Goal: Task Accomplishment & Management: Use online tool/utility

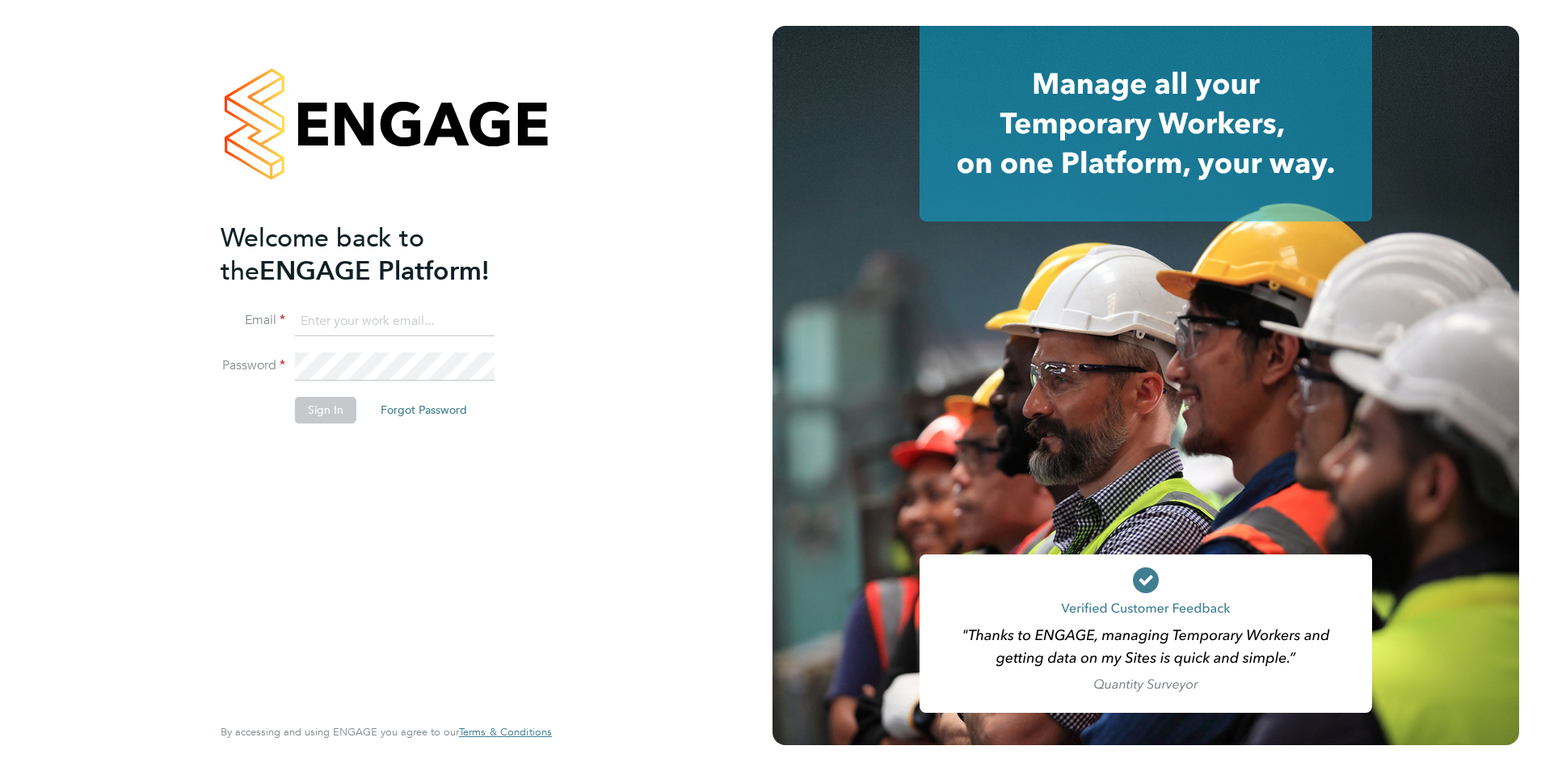
type input "[EMAIL_ADDRESS][DOMAIN_NAME]"
click at [331, 412] on button "Sign In" at bounding box center [325, 410] width 61 height 26
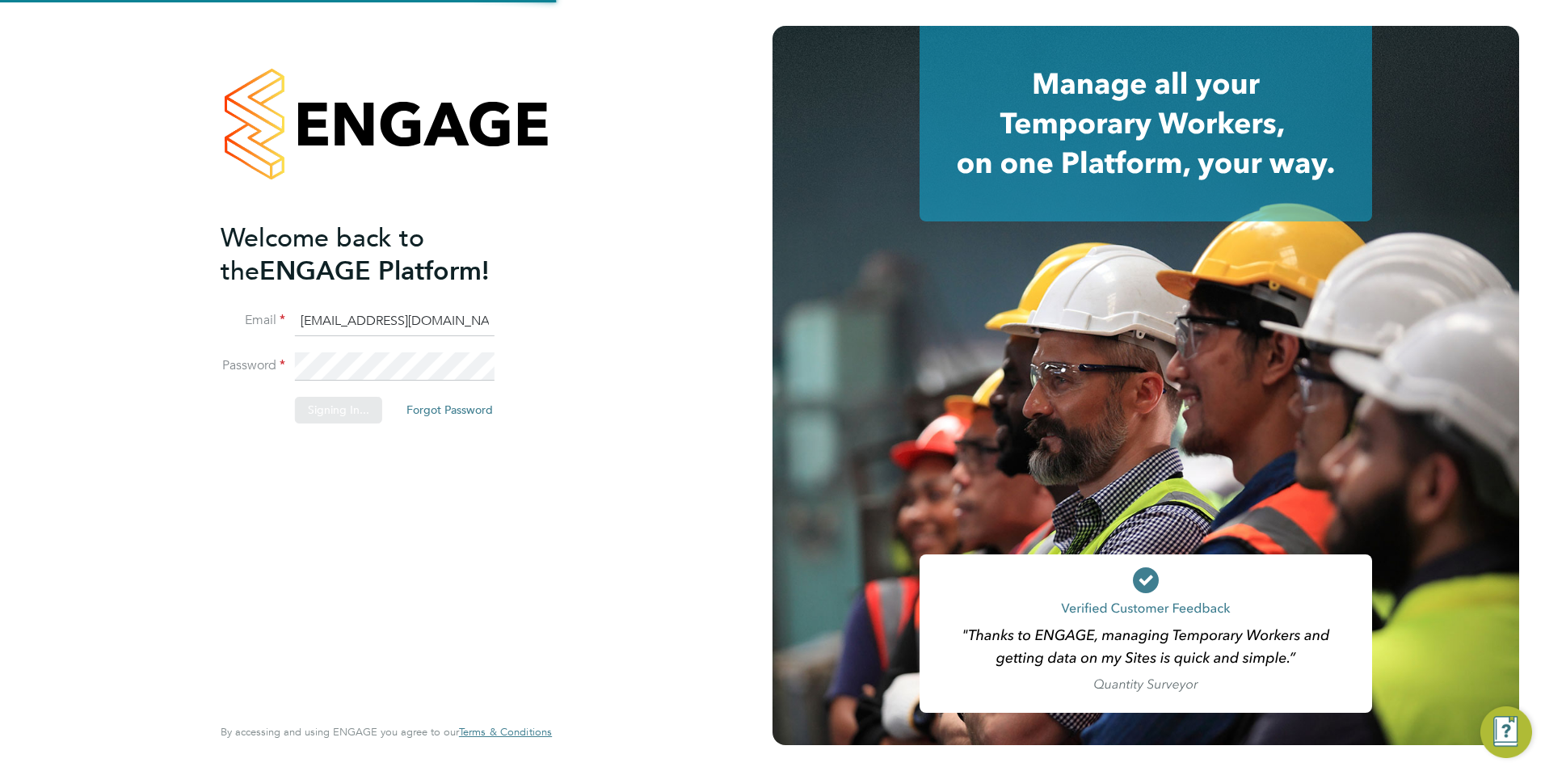
click at [335, 410] on div "Sorry, we are having problems connecting to our services." at bounding box center [386, 385] width 772 height 771
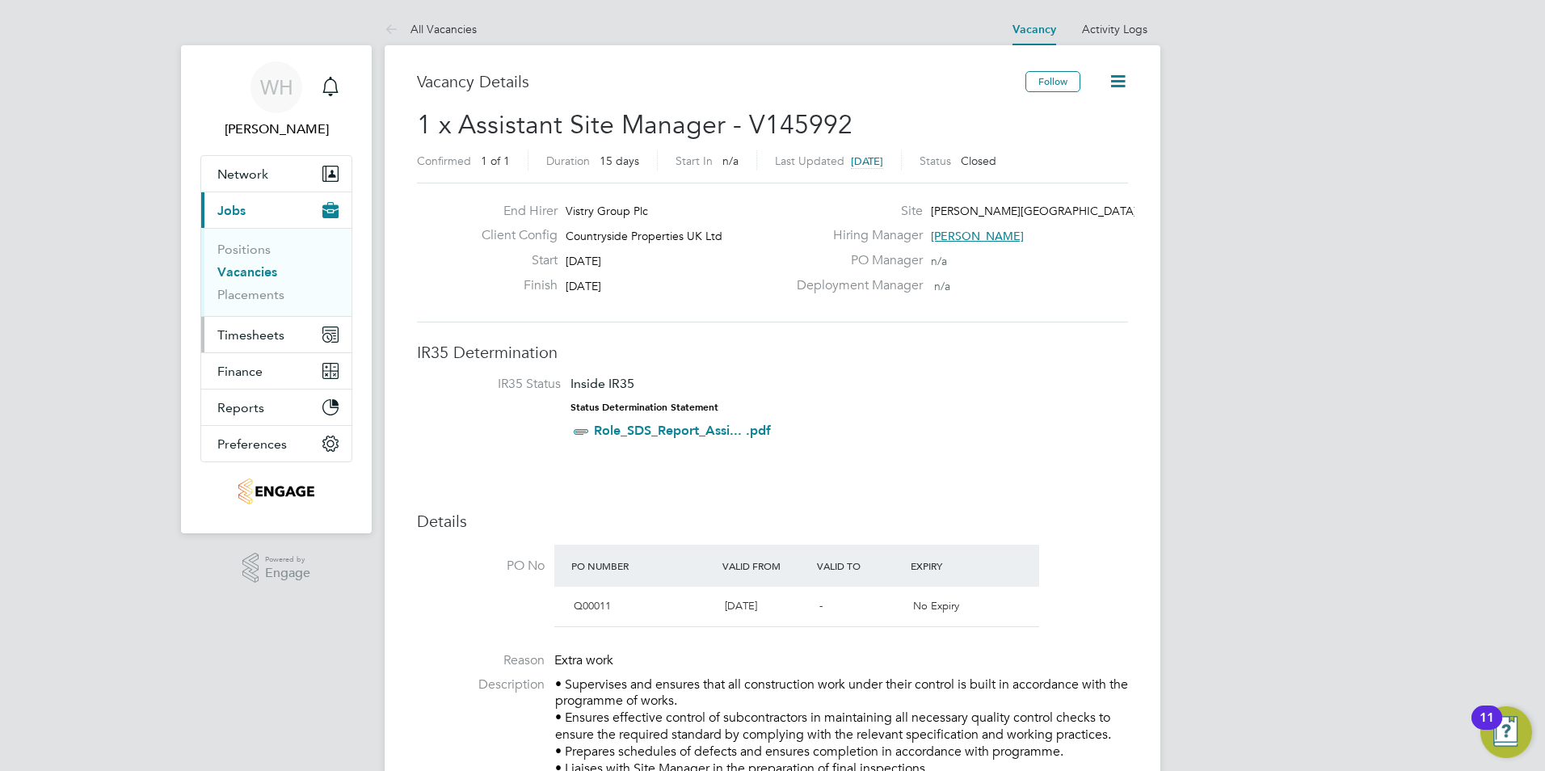
click at [257, 333] on span "Timesheets" at bounding box center [250, 334] width 67 height 15
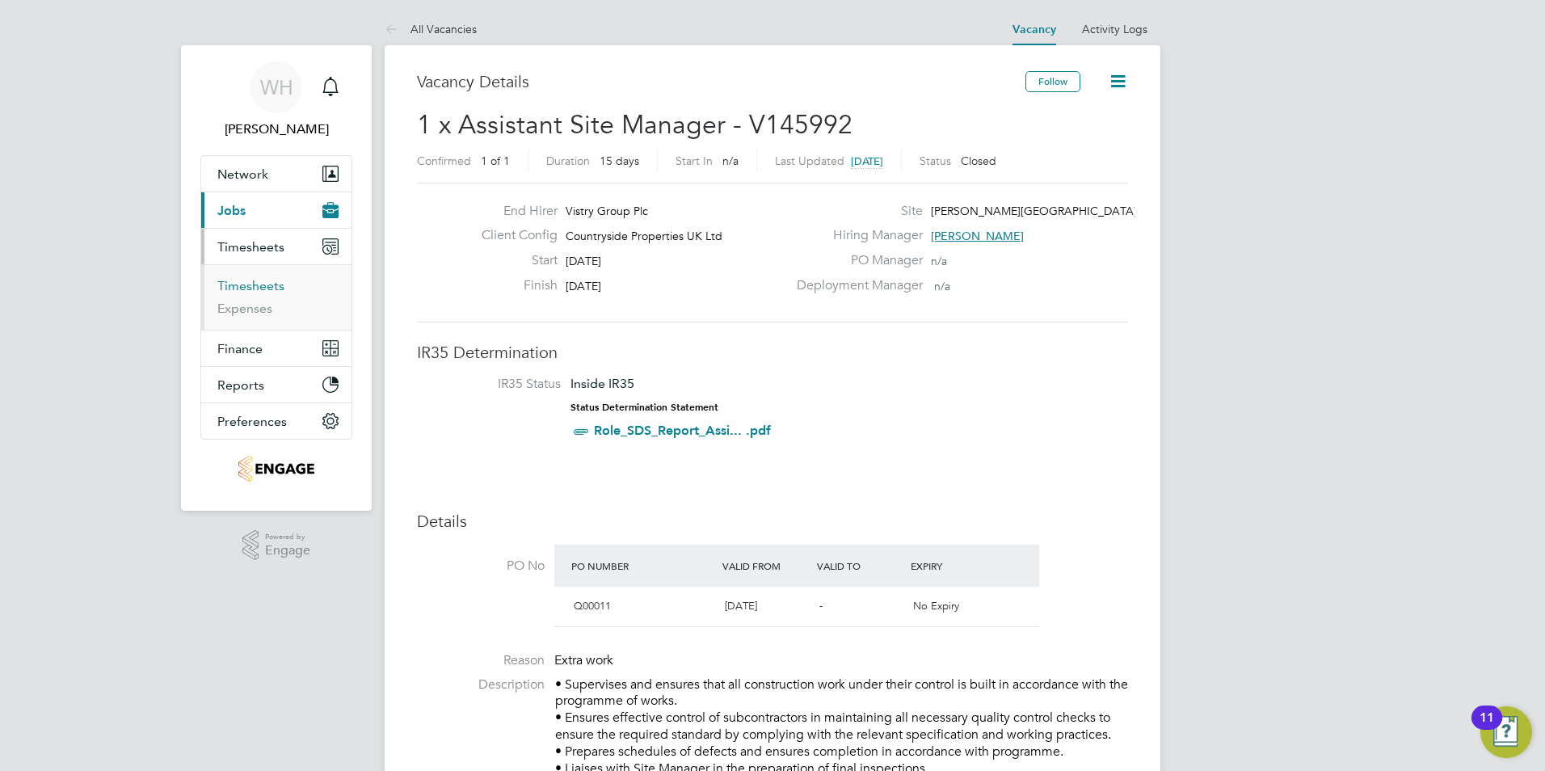
click at [253, 285] on link "Timesheets" at bounding box center [250, 285] width 67 height 15
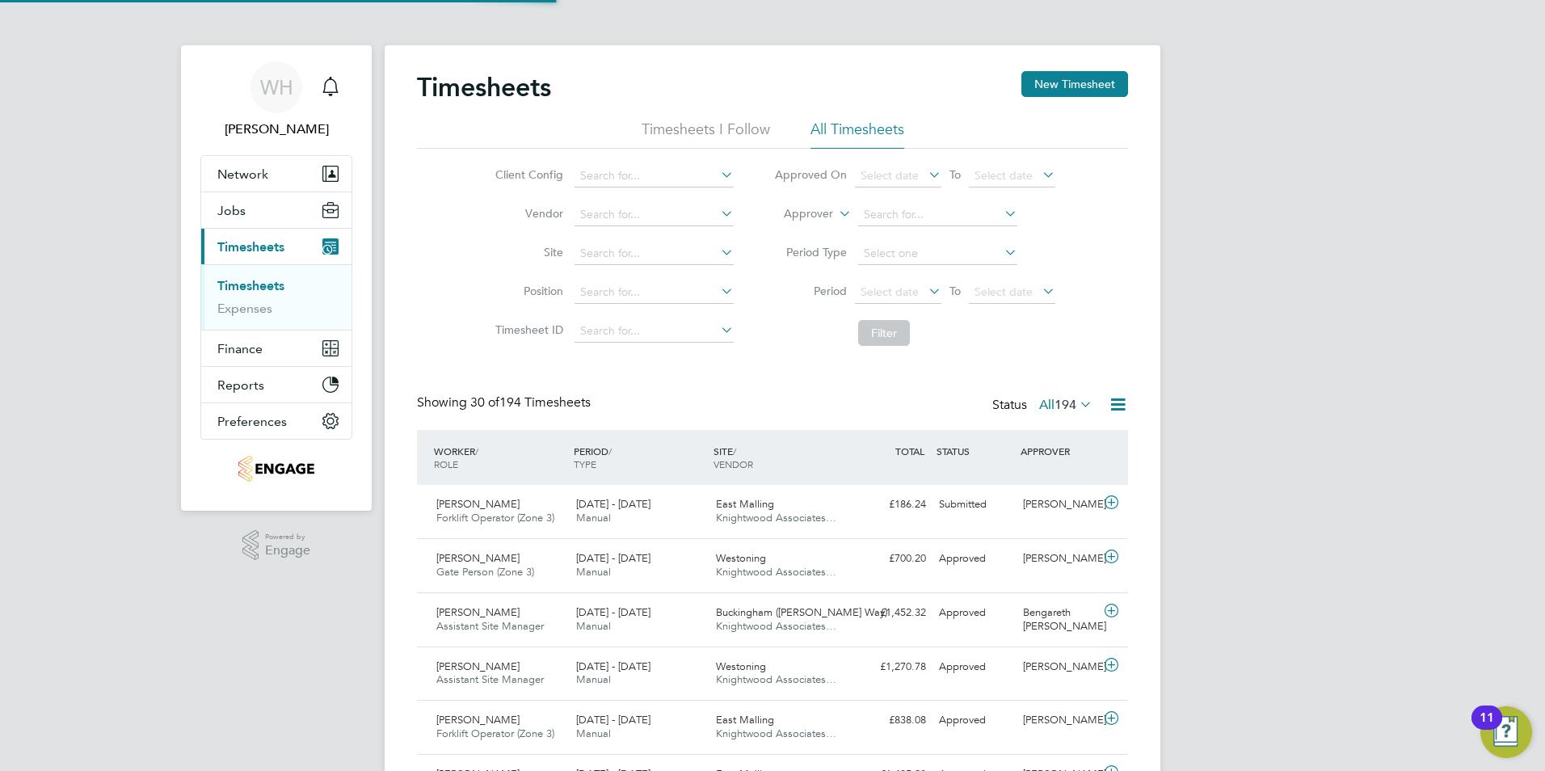
scroll to position [41, 141]
